Goal: Task Accomplishment & Management: Manage account settings

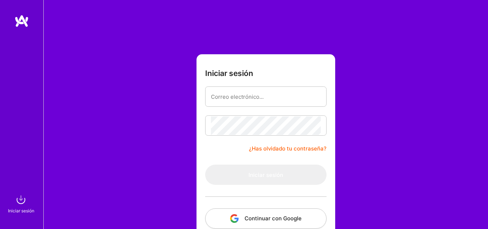
click at [239, 96] on input "email" at bounding box center [266, 96] width 110 height 18
type input "[EMAIL_ADDRESS][DOMAIN_NAME]"
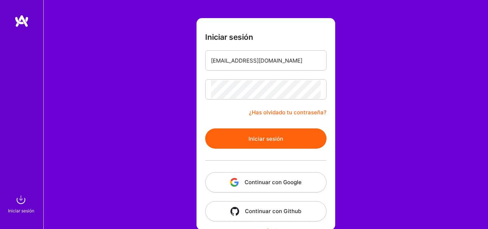
scroll to position [43, 0]
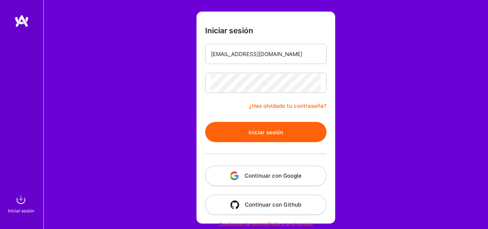
click at [264, 130] on font "Iniciar sesión" at bounding box center [266, 132] width 35 height 7
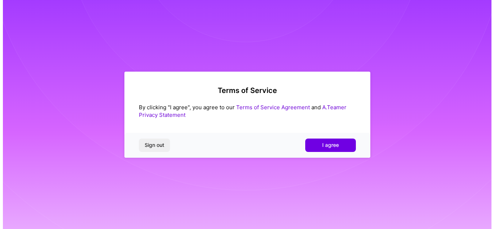
scroll to position [0, 0]
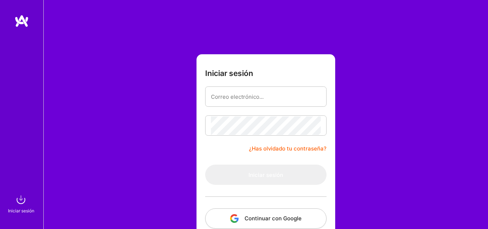
scroll to position [43, 0]
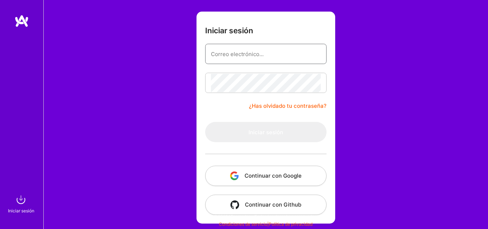
type input "[EMAIL_ADDRESS][DOMAIN_NAME]"
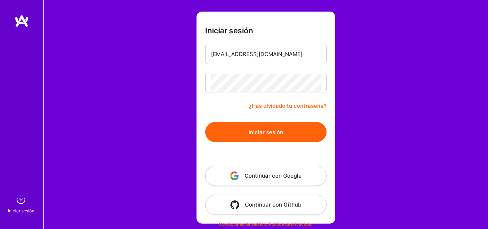
click at [270, 135] on font "Iniciar sesión" at bounding box center [266, 132] width 35 height 7
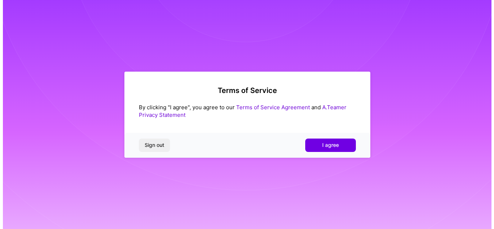
scroll to position [0, 0]
